Goal: Information Seeking & Learning: Learn about a topic

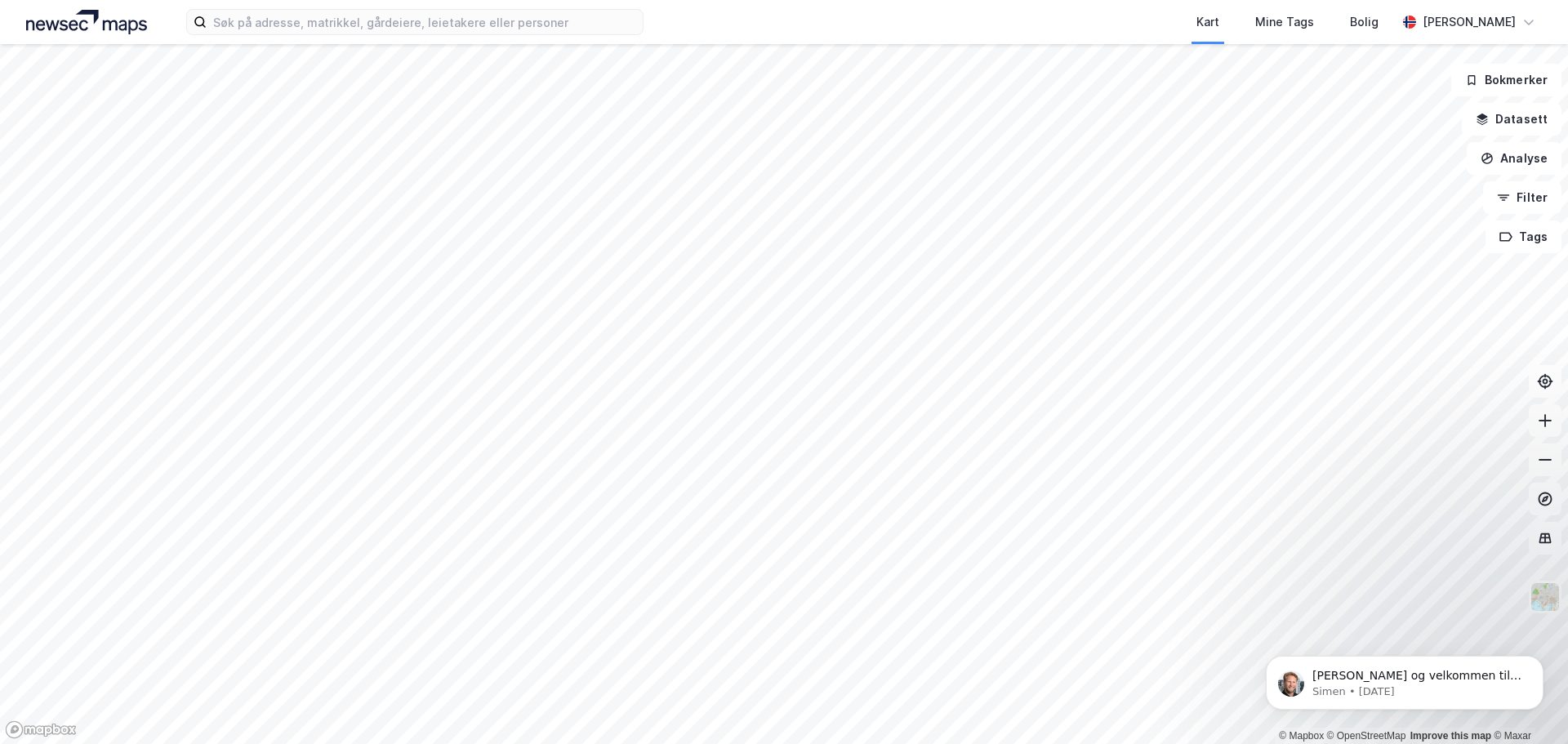
click at [337, 36] on div "Kart Mine Tags Bolig [PERSON_NAME]" at bounding box center [784, 22] width 1568 height 45
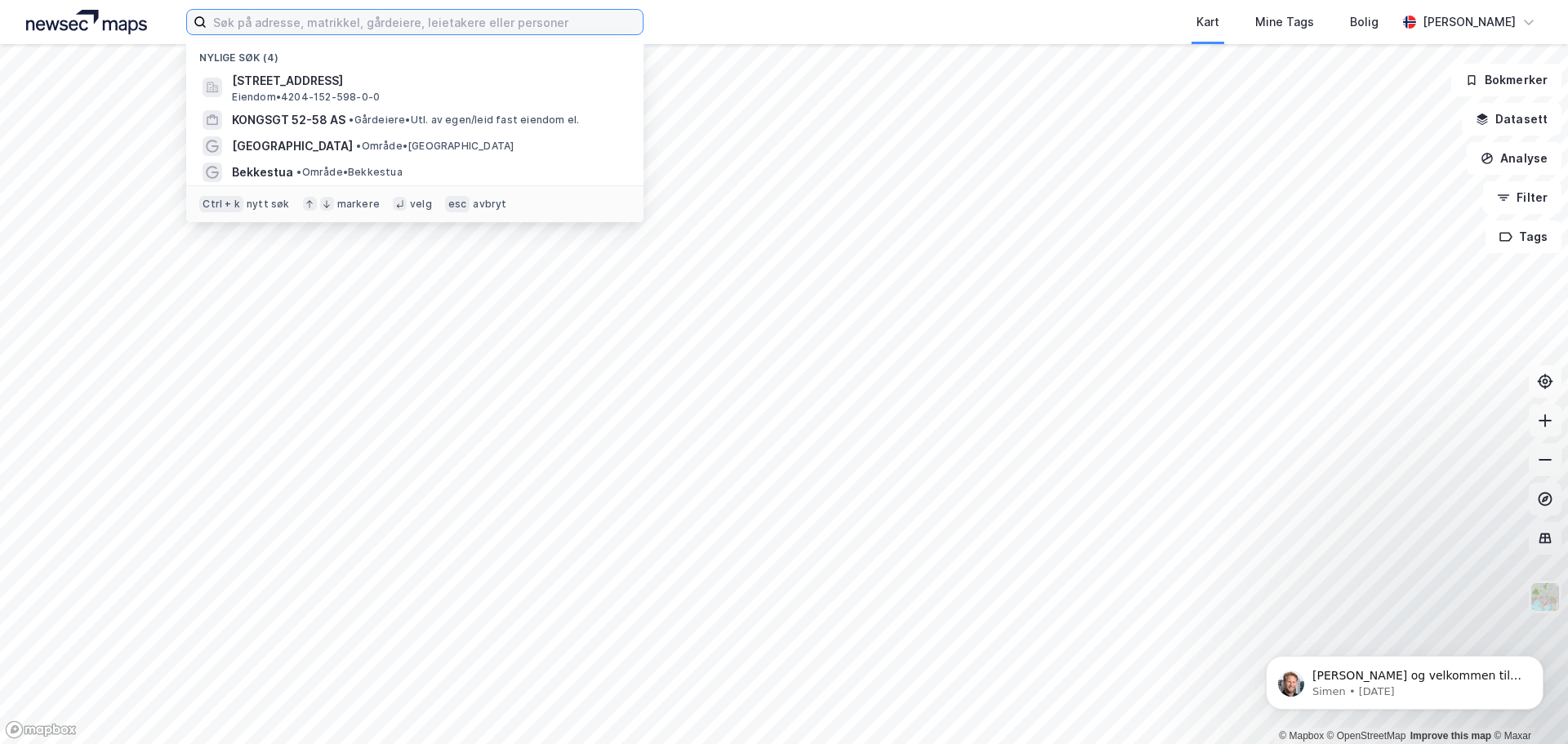
click at [344, 30] on input at bounding box center [425, 22] width 436 height 25
type input "[GEOGRAPHIC_DATA]"
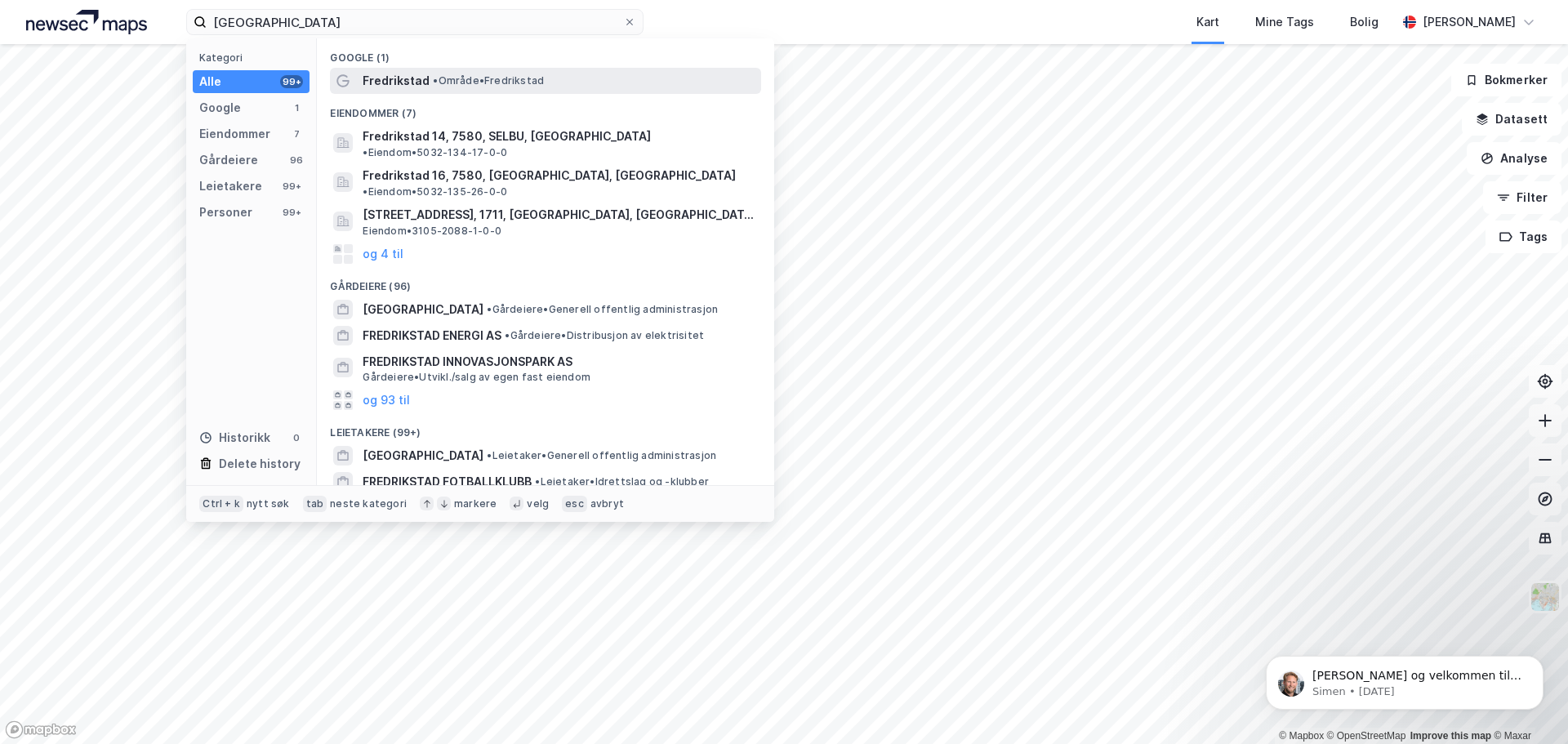
click at [456, 75] on span "• Område • [GEOGRAPHIC_DATA]" at bounding box center [488, 80] width 111 height 13
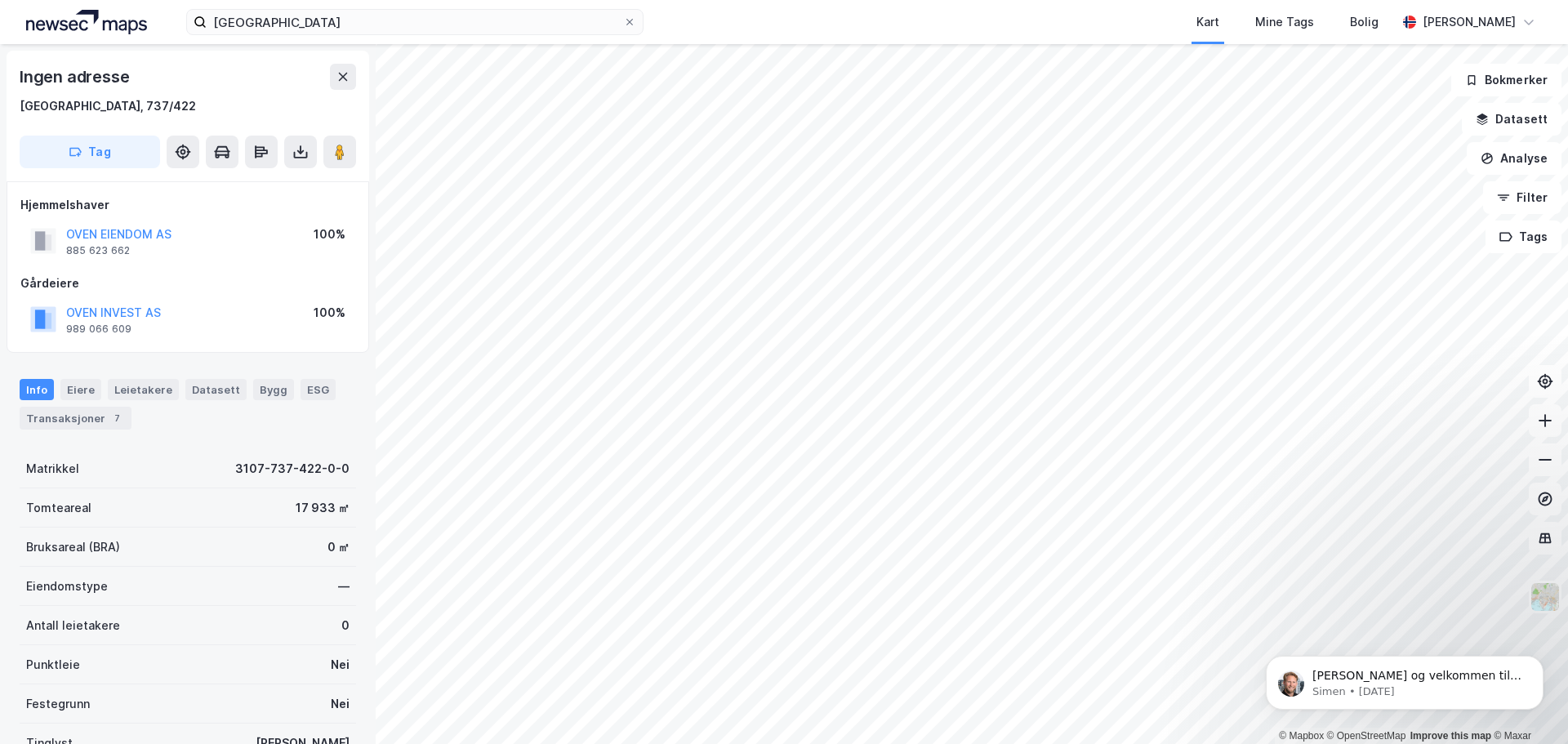
click at [444, 743] on html "fredrikstad Kart Mine Tags Bolig [PERSON_NAME] © Mapbox © OpenStreetMap Improve…" at bounding box center [784, 372] width 1568 height 744
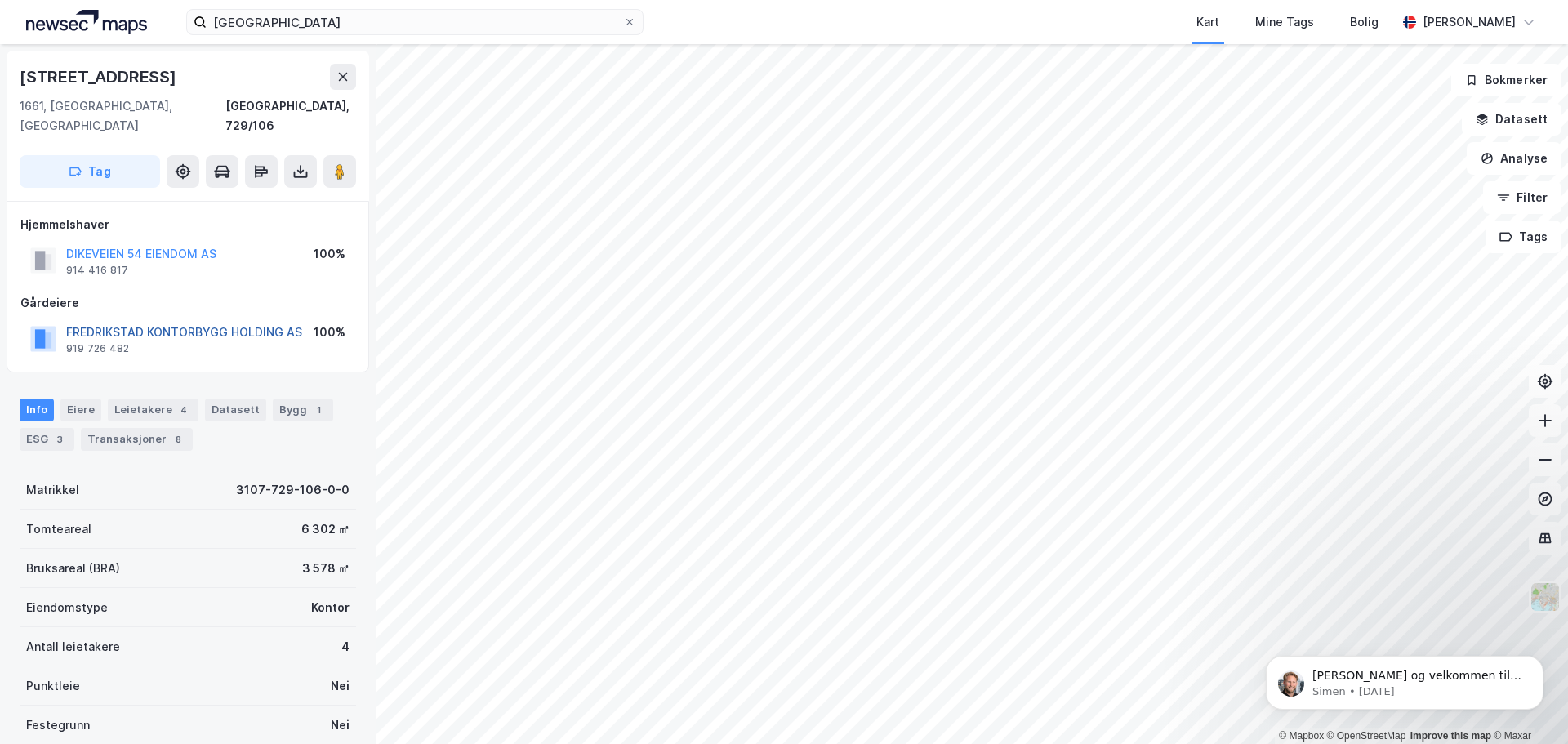
click at [0, 0] on button "FREDRIKSTAD KONTORBYGG HOLDING AS" at bounding box center [0, 0] width 0 height 0
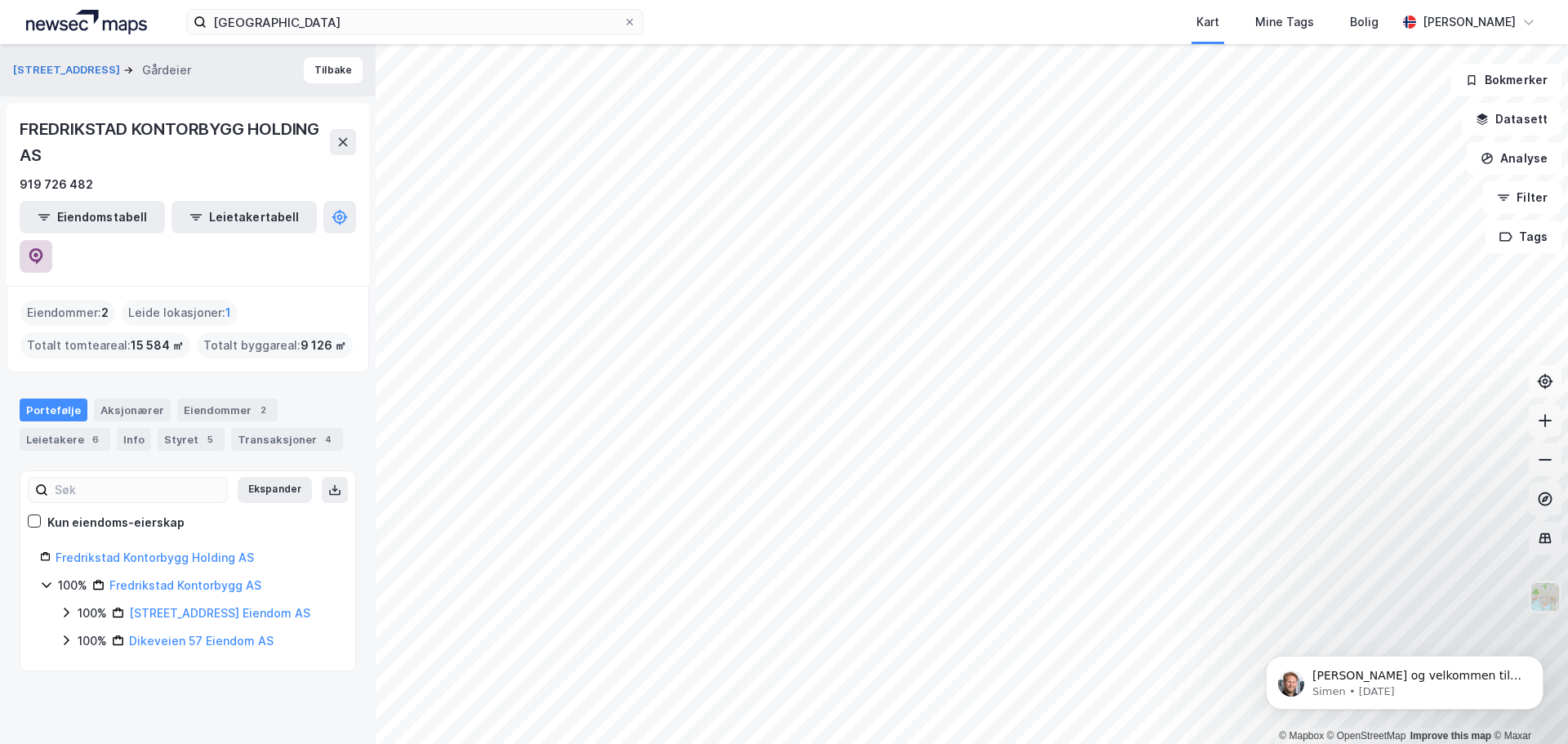
click at [52, 240] on button at bounding box center [36, 256] width 33 height 33
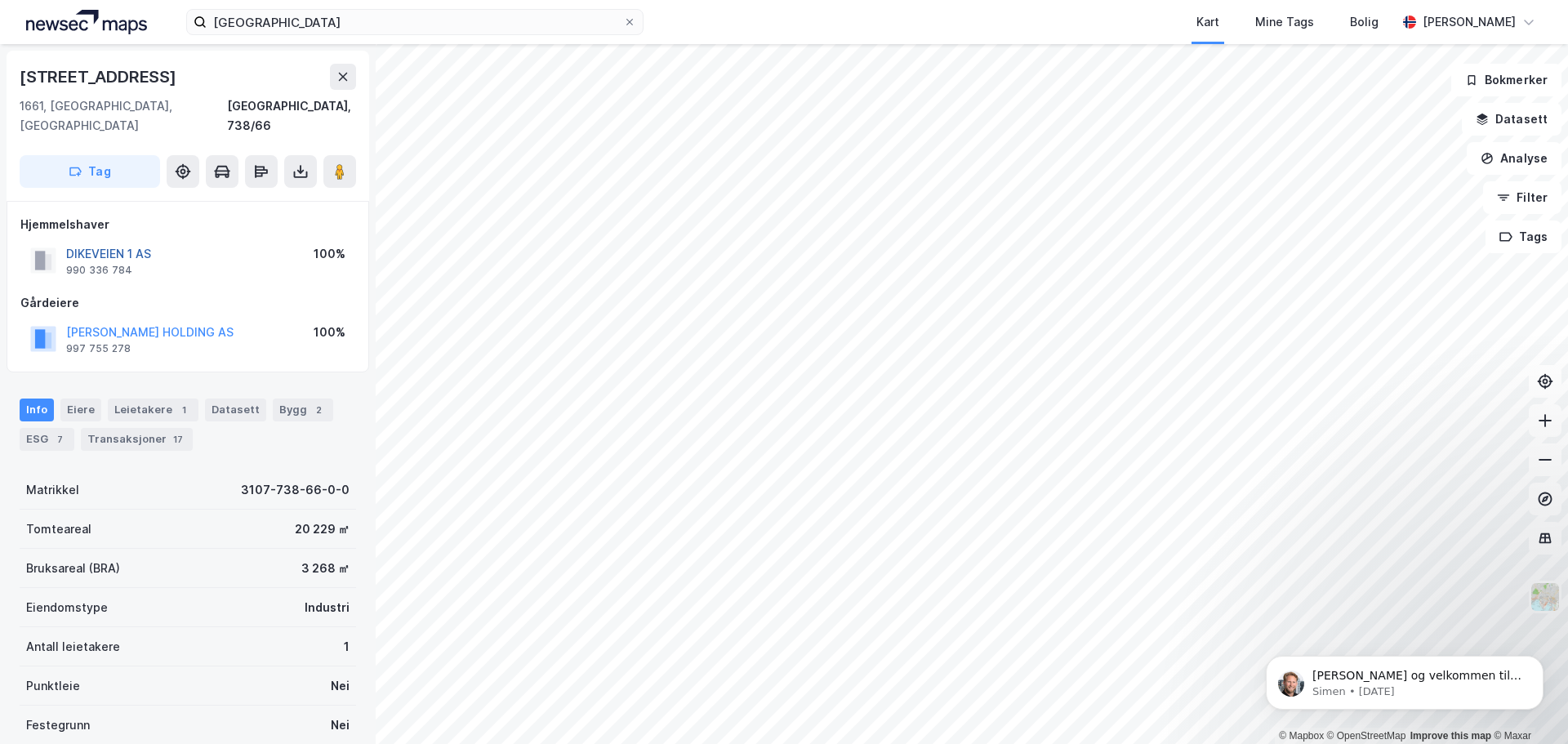
click at [0, 0] on button "DIKEVEIEN 1 AS" at bounding box center [0, 0] width 0 height 0
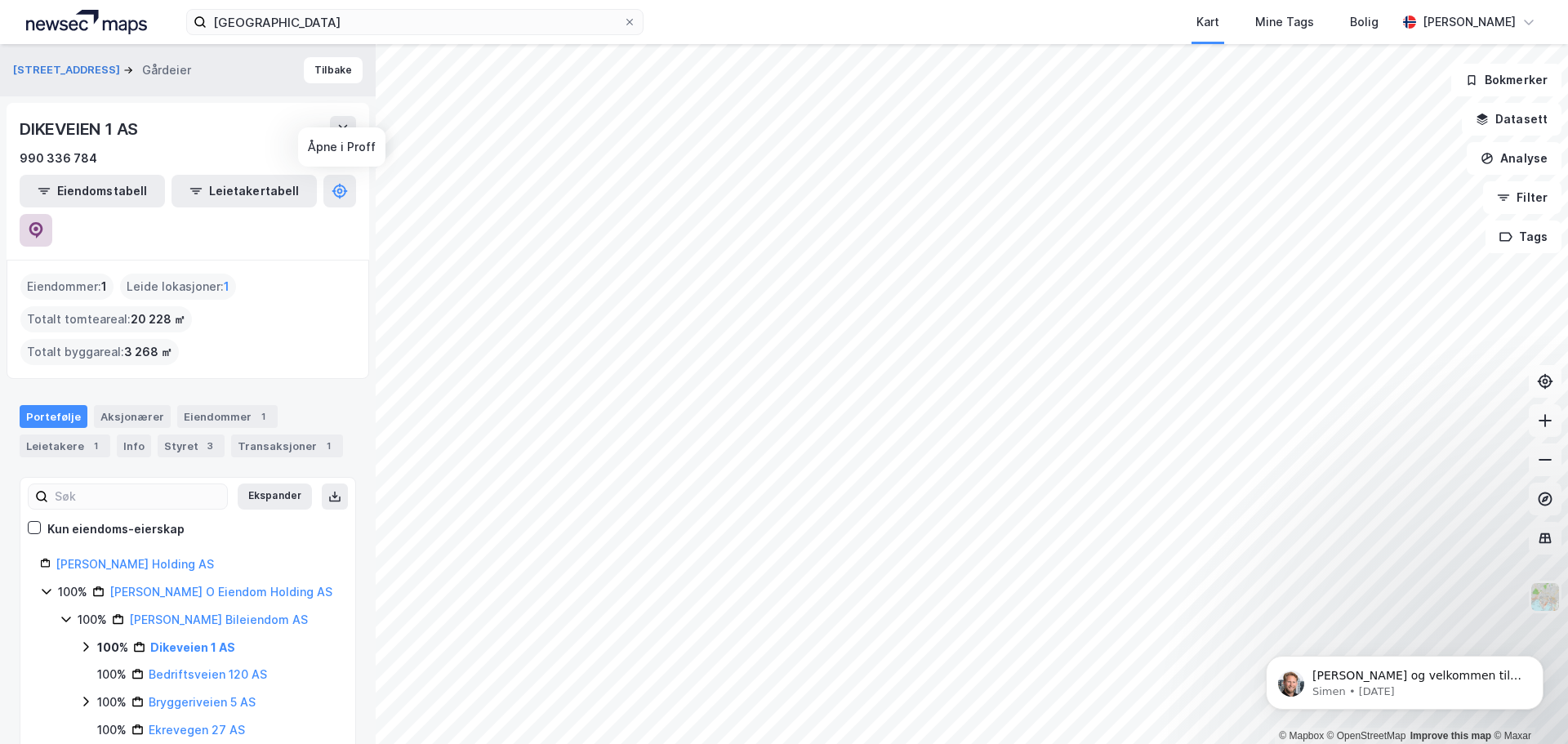
click at [52, 214] on button at bounding box center [36, 230] width 33 height 33
